Goal: Information Seeking & Learning: Learn about a topic

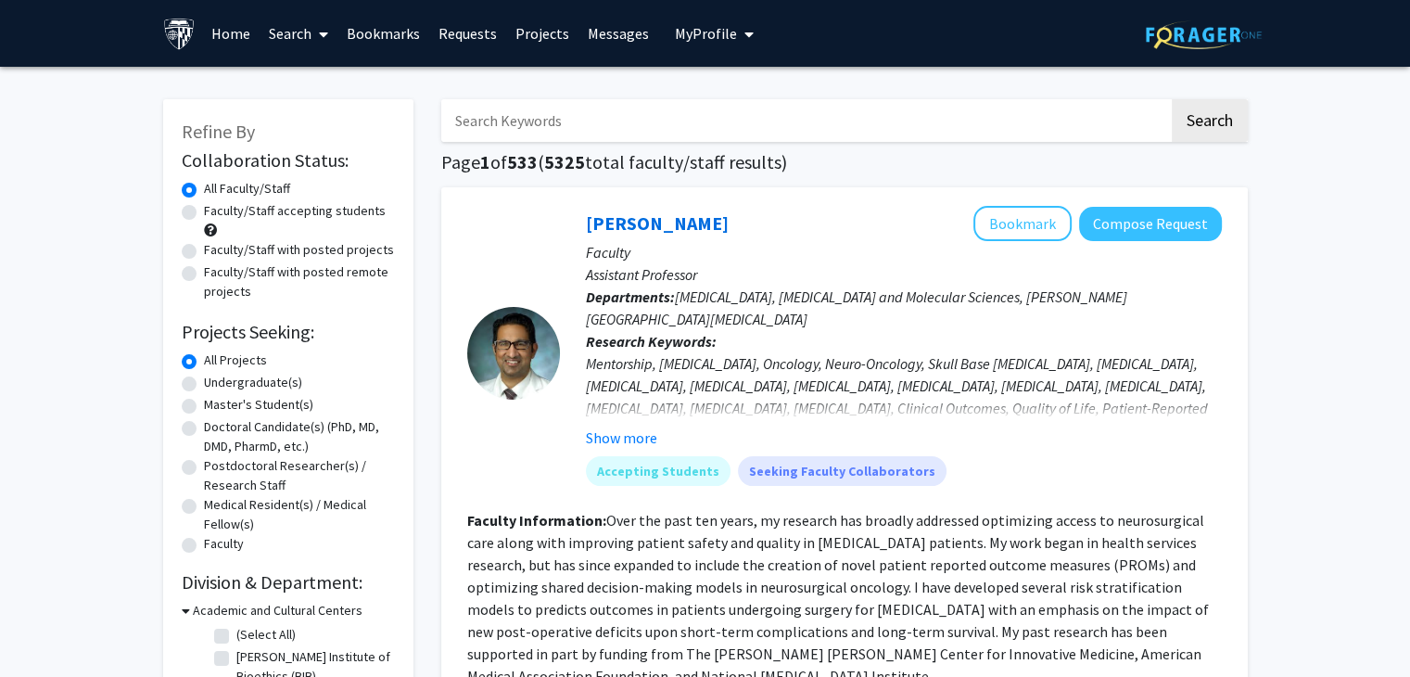
click at [553, 121] on input "Search Keywords" at bounding box center [805, 120] width 728 height 43
click at [1199, 119] on button "Search" at bounding box center [1210, 120] width 76 height 43
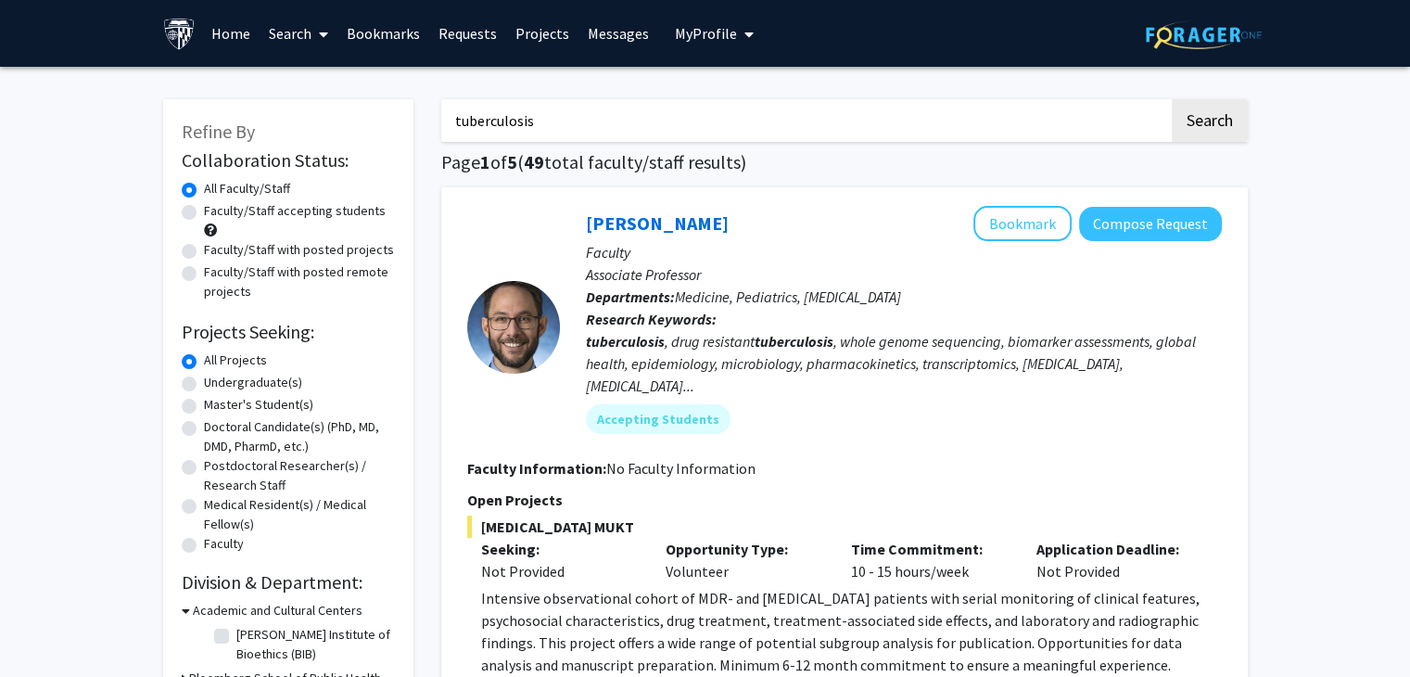
click at [534, 129] on input "tuberculosis" at bounding box center [805, 120] width 728 height 43
type input "t"
type input "H"
type input "Sexual and reproductive health"
click at [1172, 99] on button "Search" at bounding box center [1210, 120] width 76 height 43
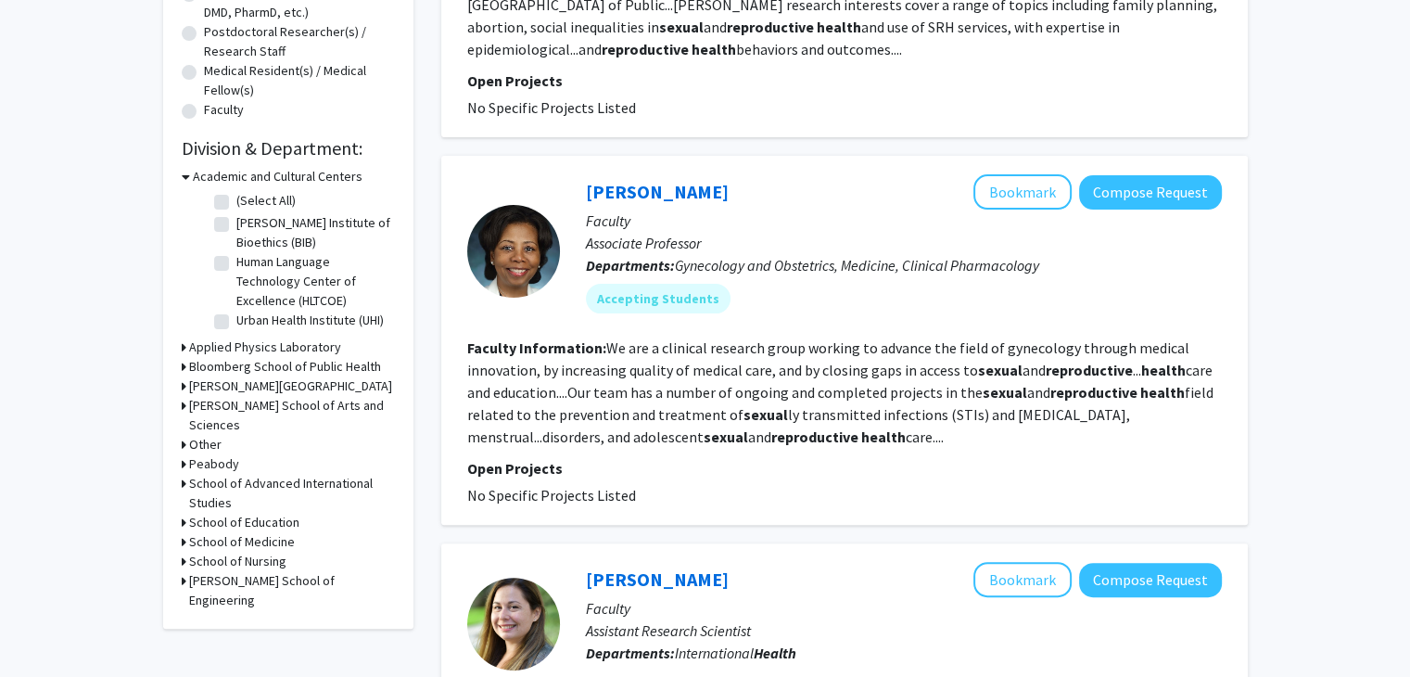
scroll to position [443, 0]
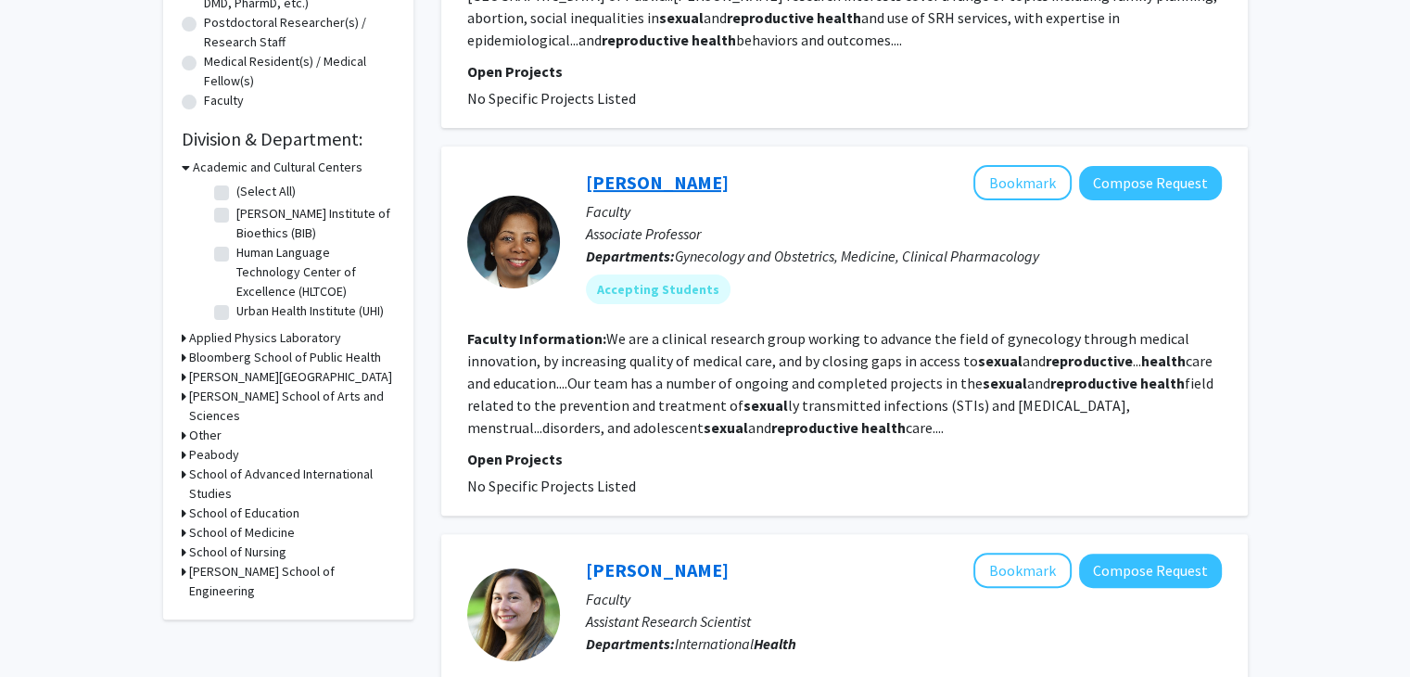
click at [601, 171] on link "[PERSON_NAME]" at bounding box center [657, 182] width 143 height 23
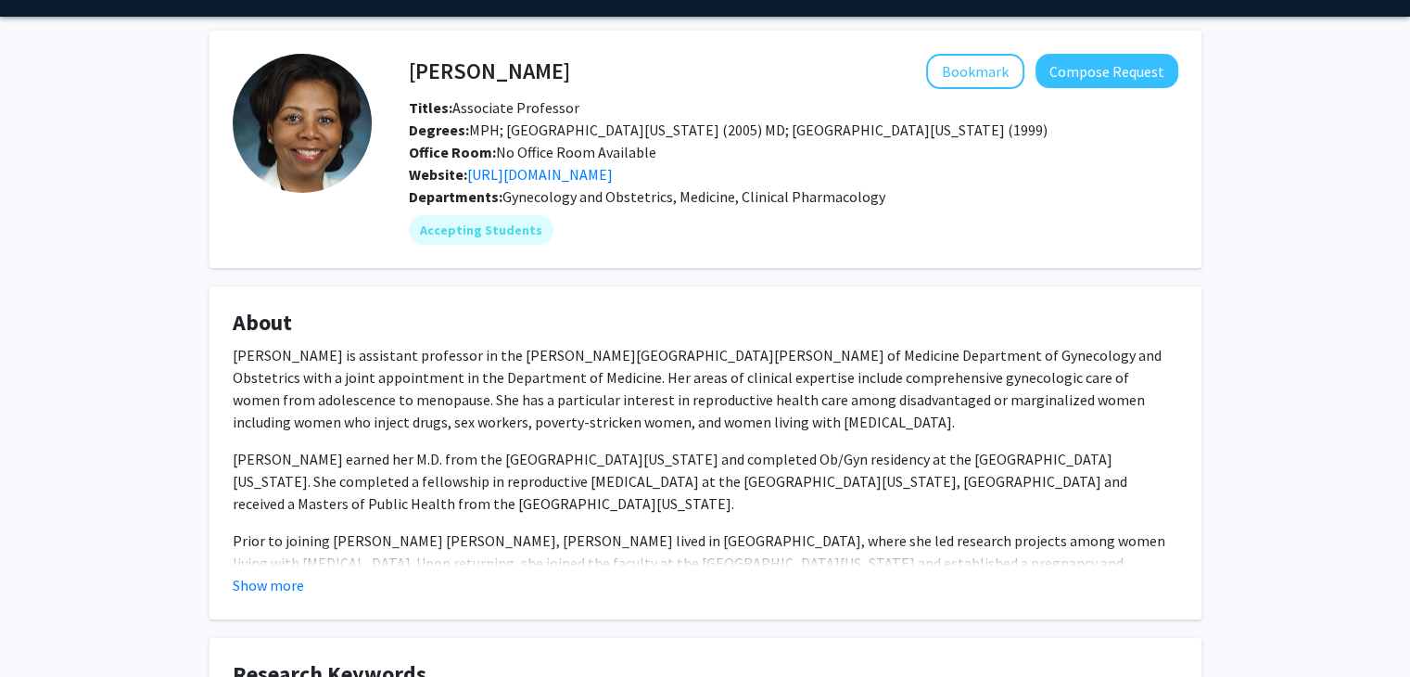
scroll to position [33, 0]
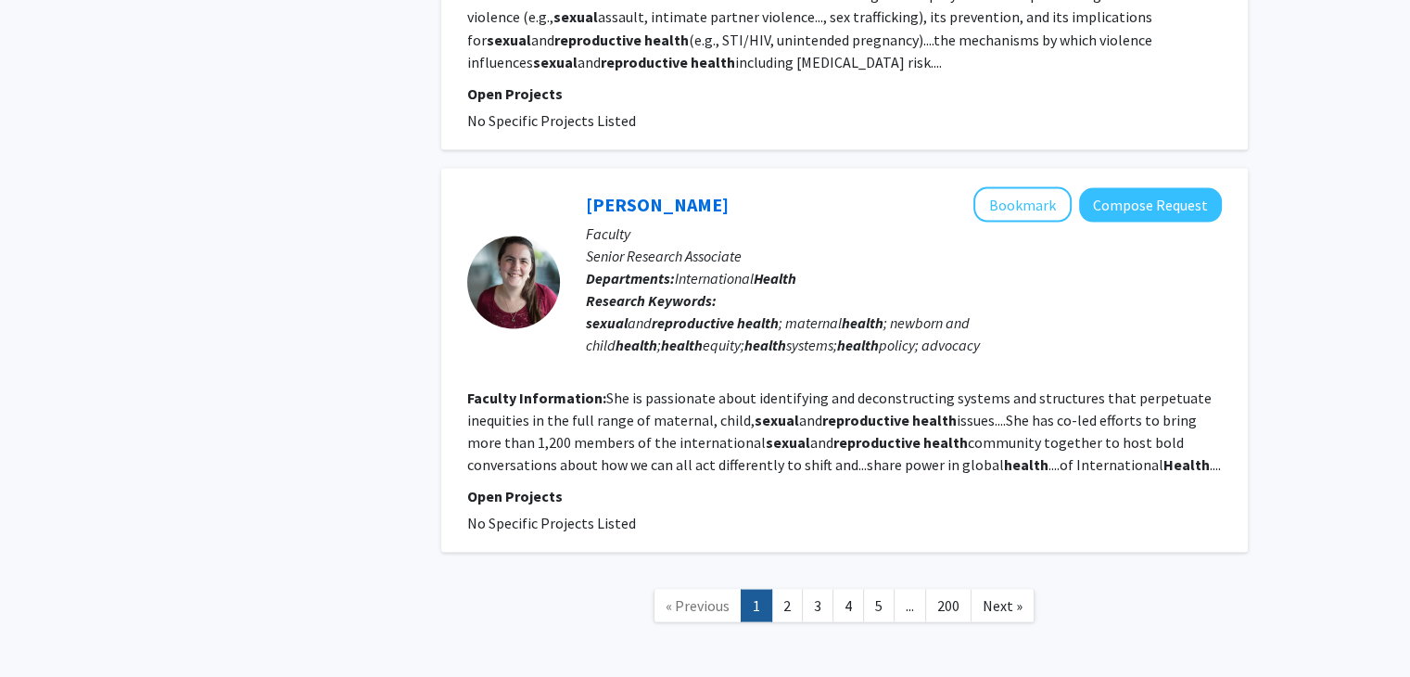
scroll to position [3519, 0]
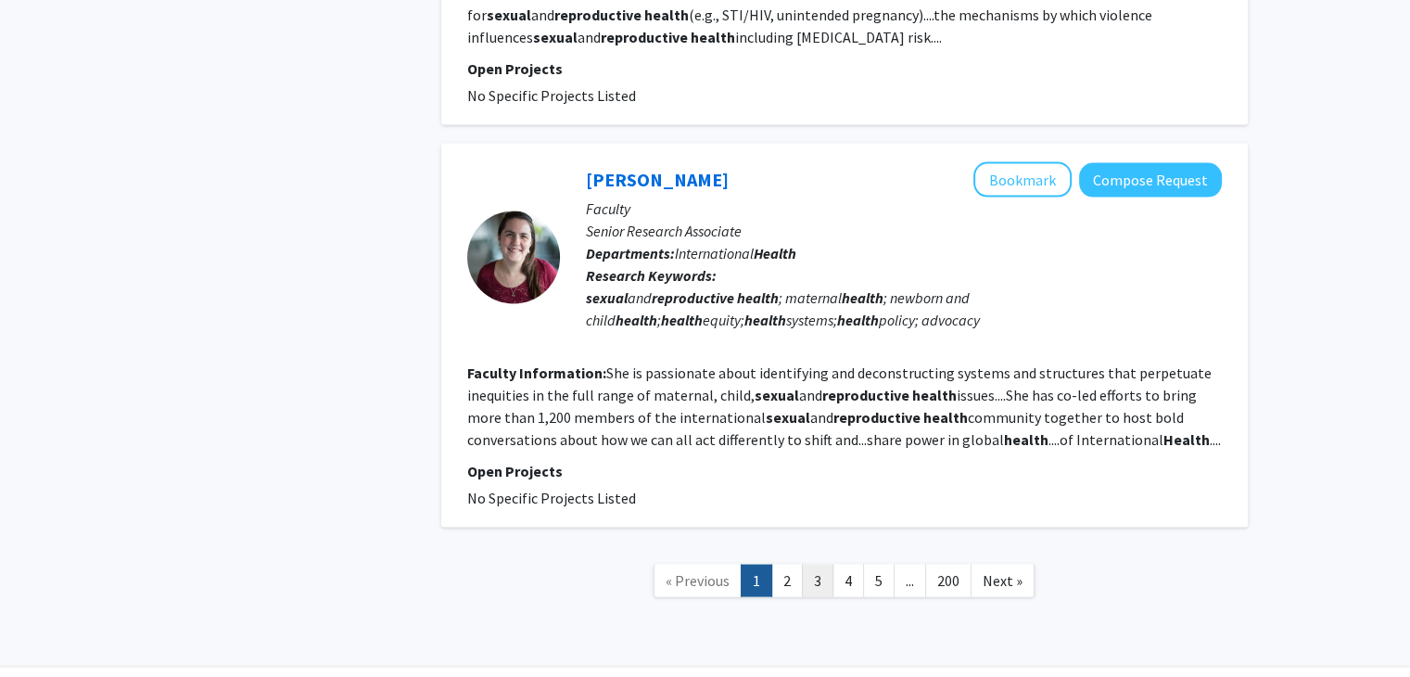
click at [813, 564] on link "3" at bounding box center [818, 580] width 32 height 32
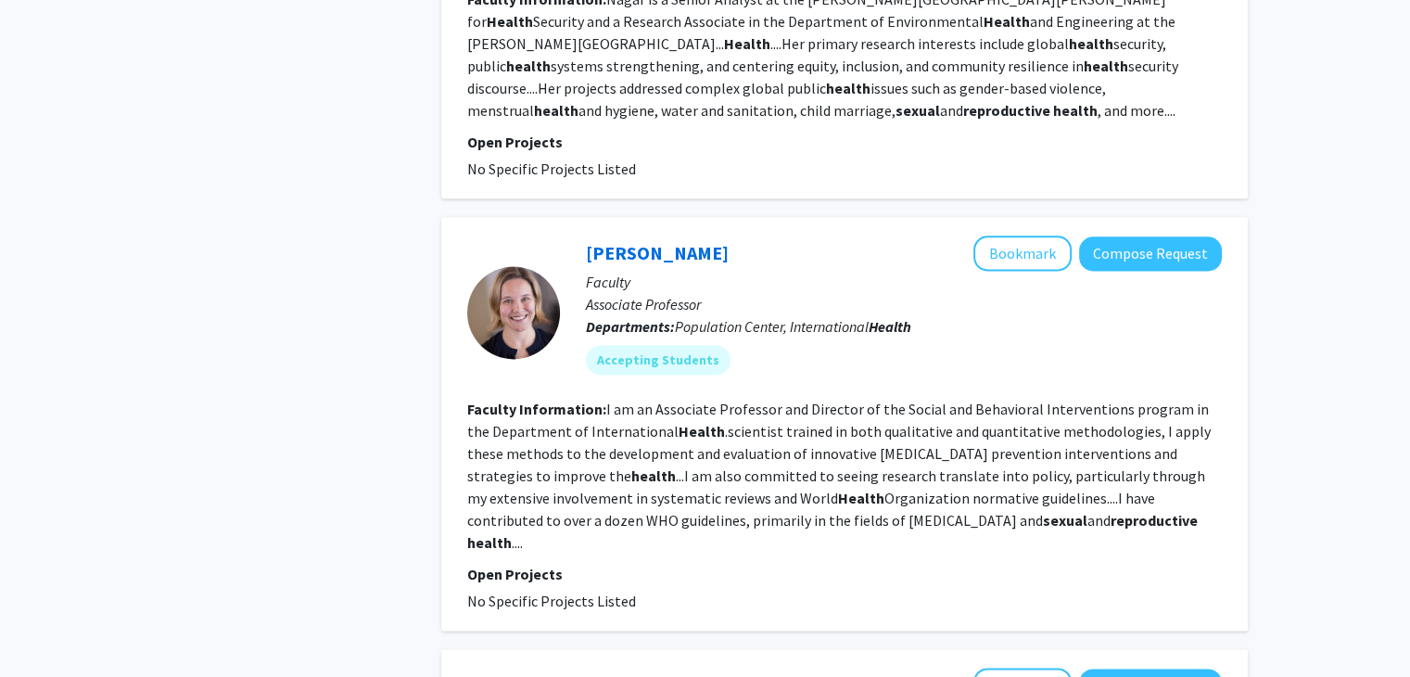
scroll to position [2399, 0]
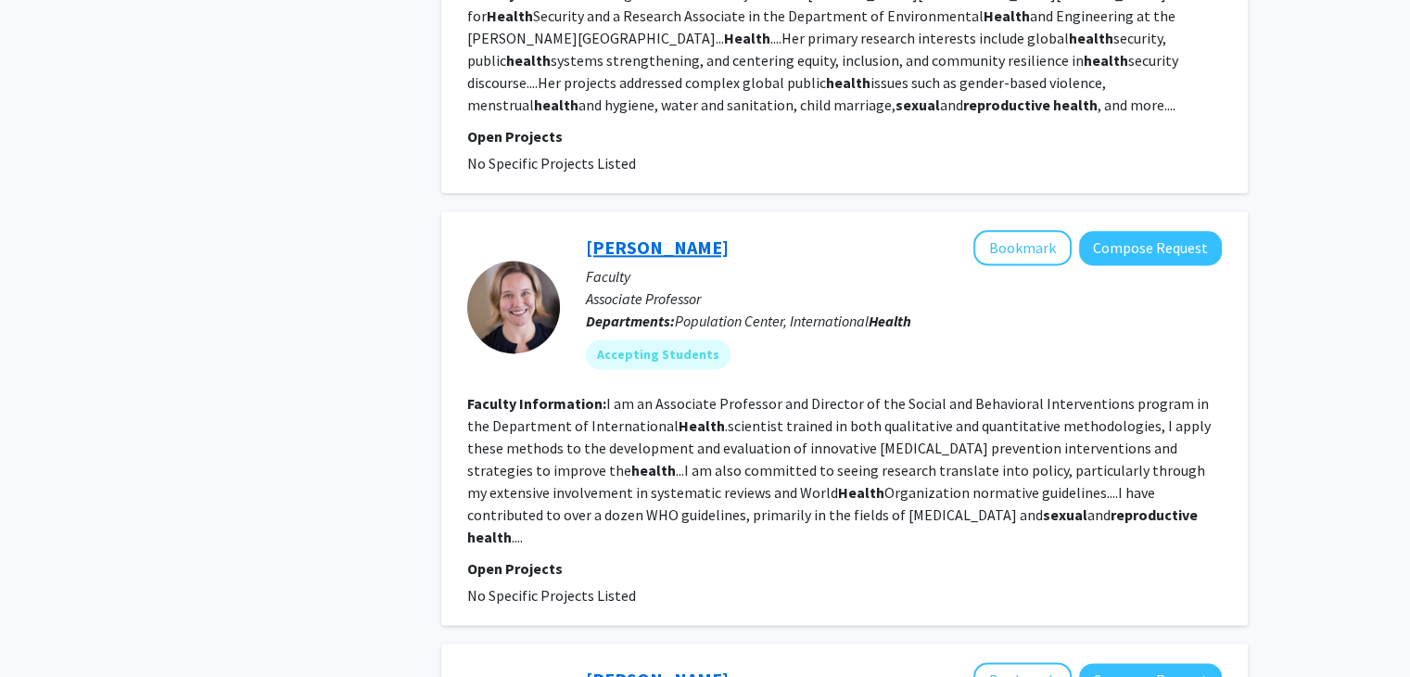
click at [654, 235] on link "[PERSON_NAME]" at bounding box center [657, 246] width 143 height 23
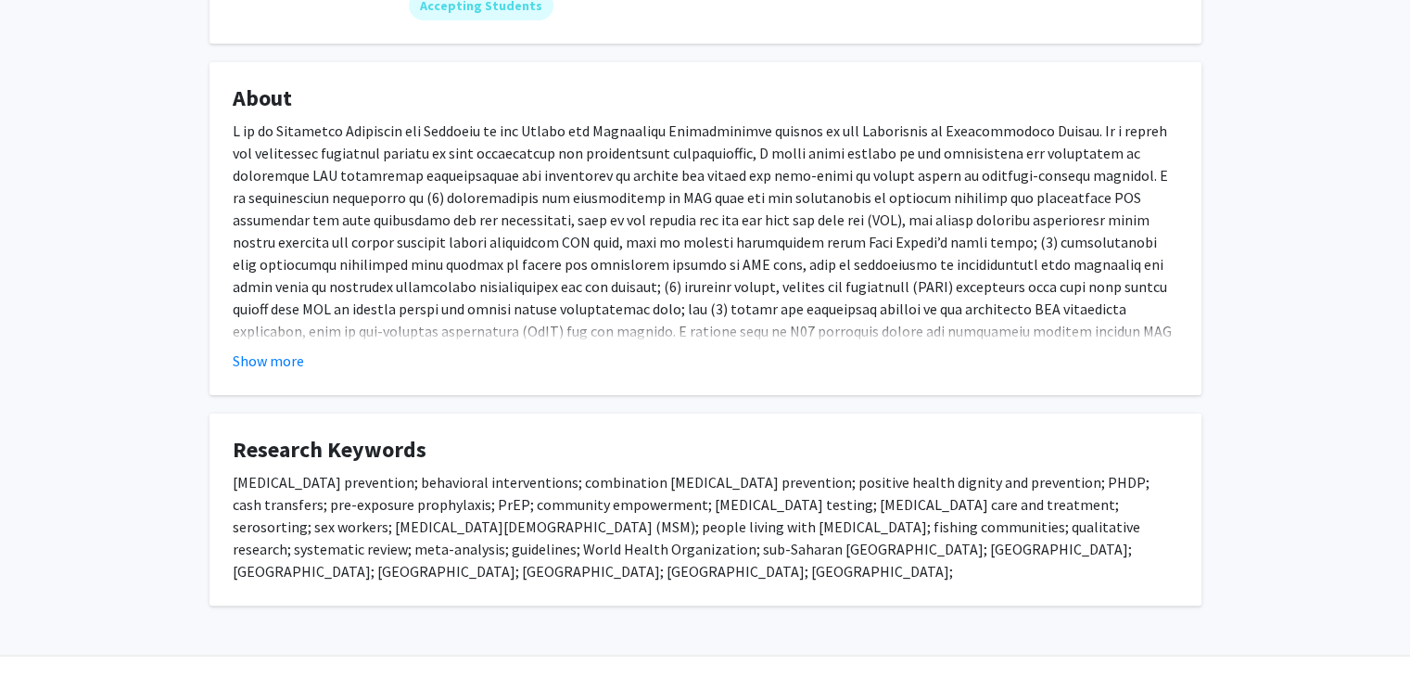
scroll to position [318, 0]
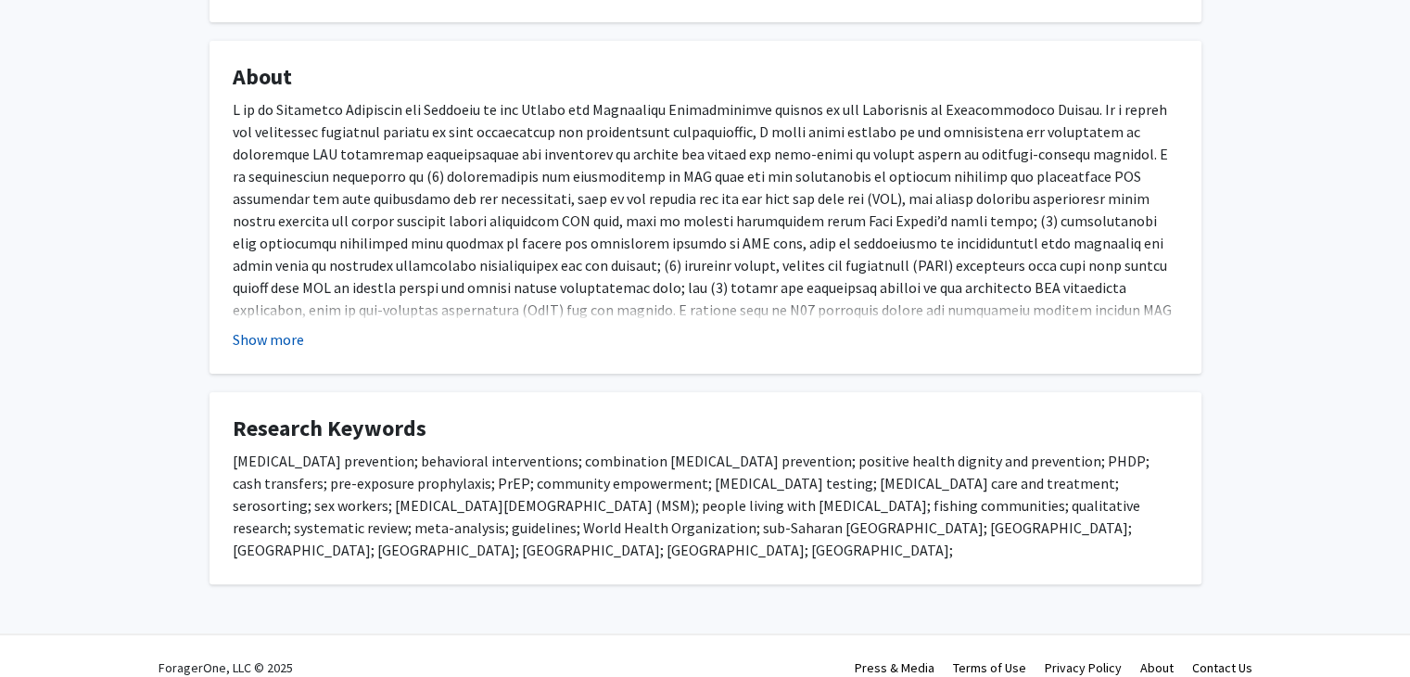
click at [282, 340] on button "Show more" at bounding box center [268, 339] width 71 height 22
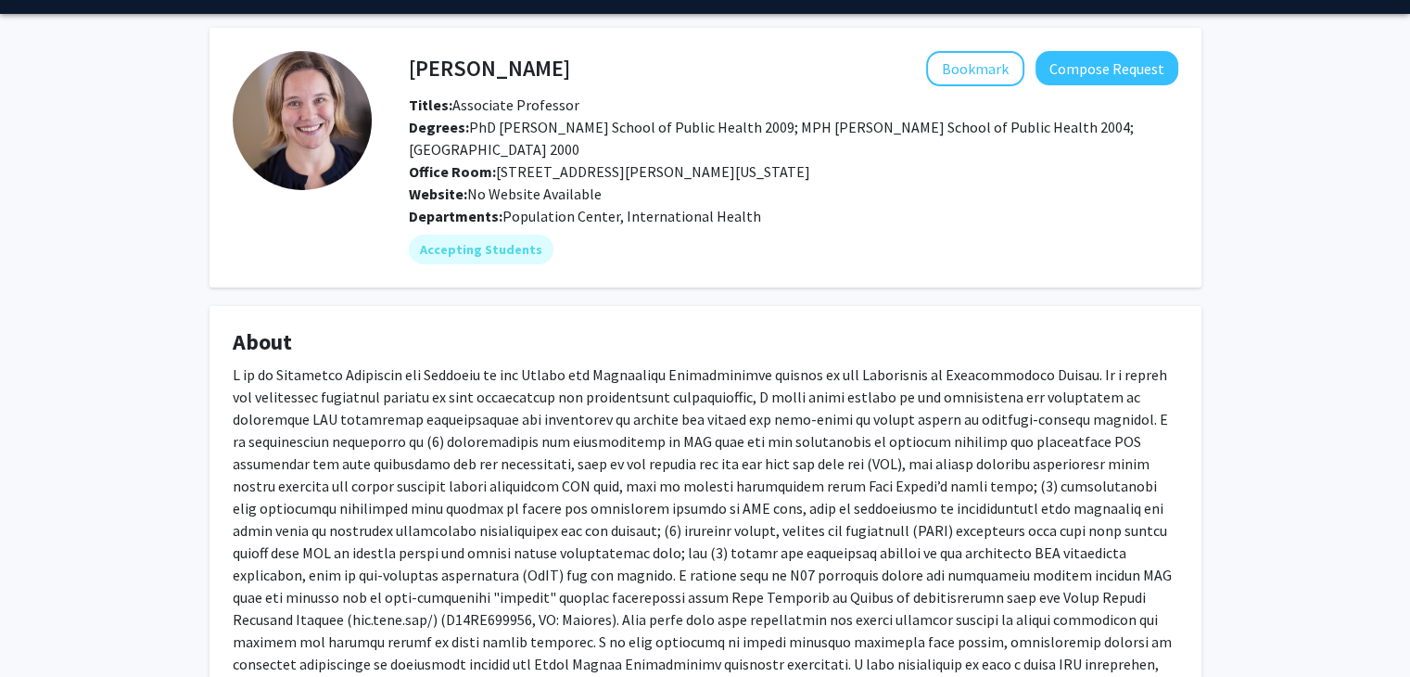
scroll to position [0, 0]
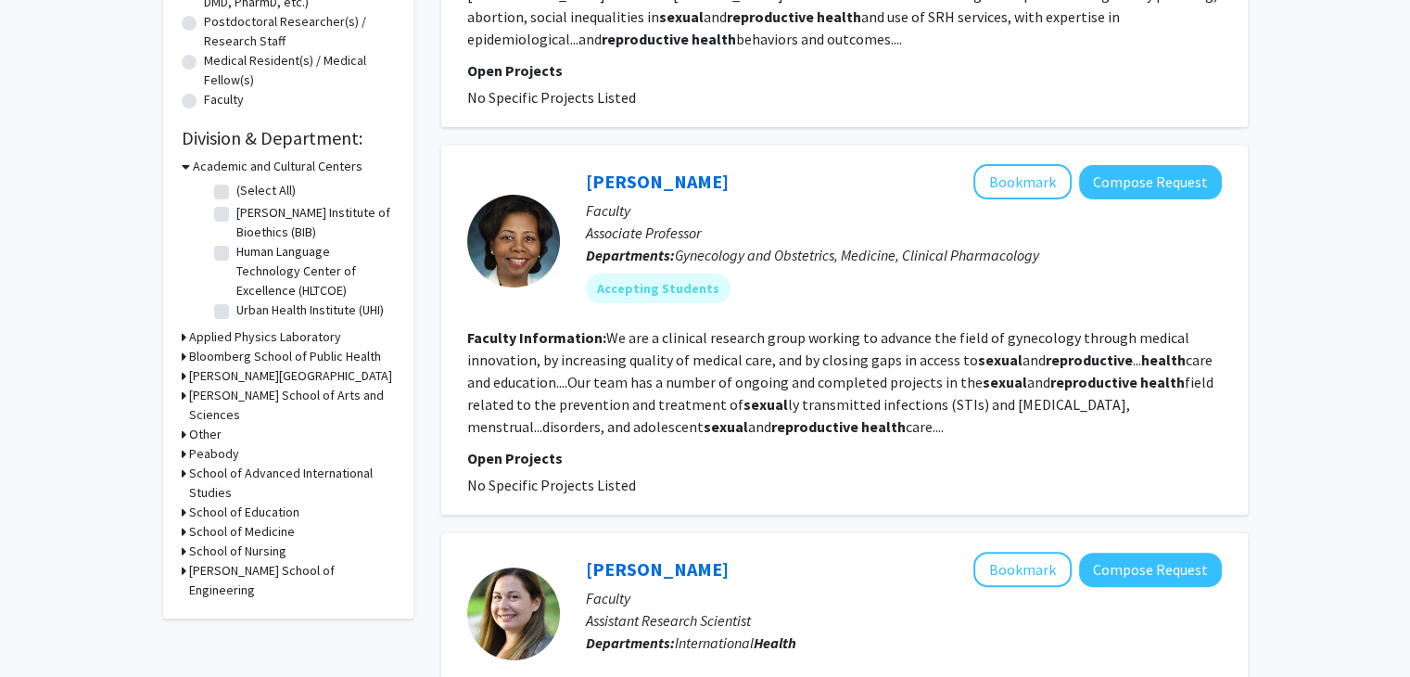
scroll to position [3519, 0]
